Goal: Task Accomplishment & Management: Use online tool/utility

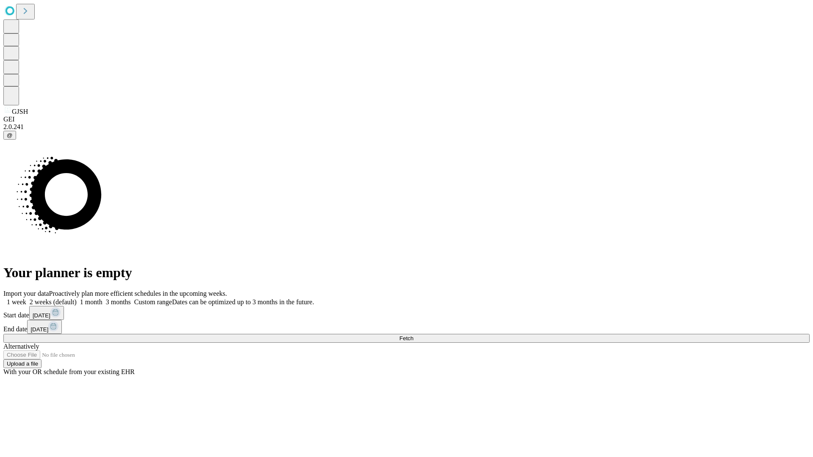
click at [413, 335] on span "Fetch" at bounding box center [406, 338] width 14 height 6
